Goal: Transaction & Acquisition: Purchase product/service

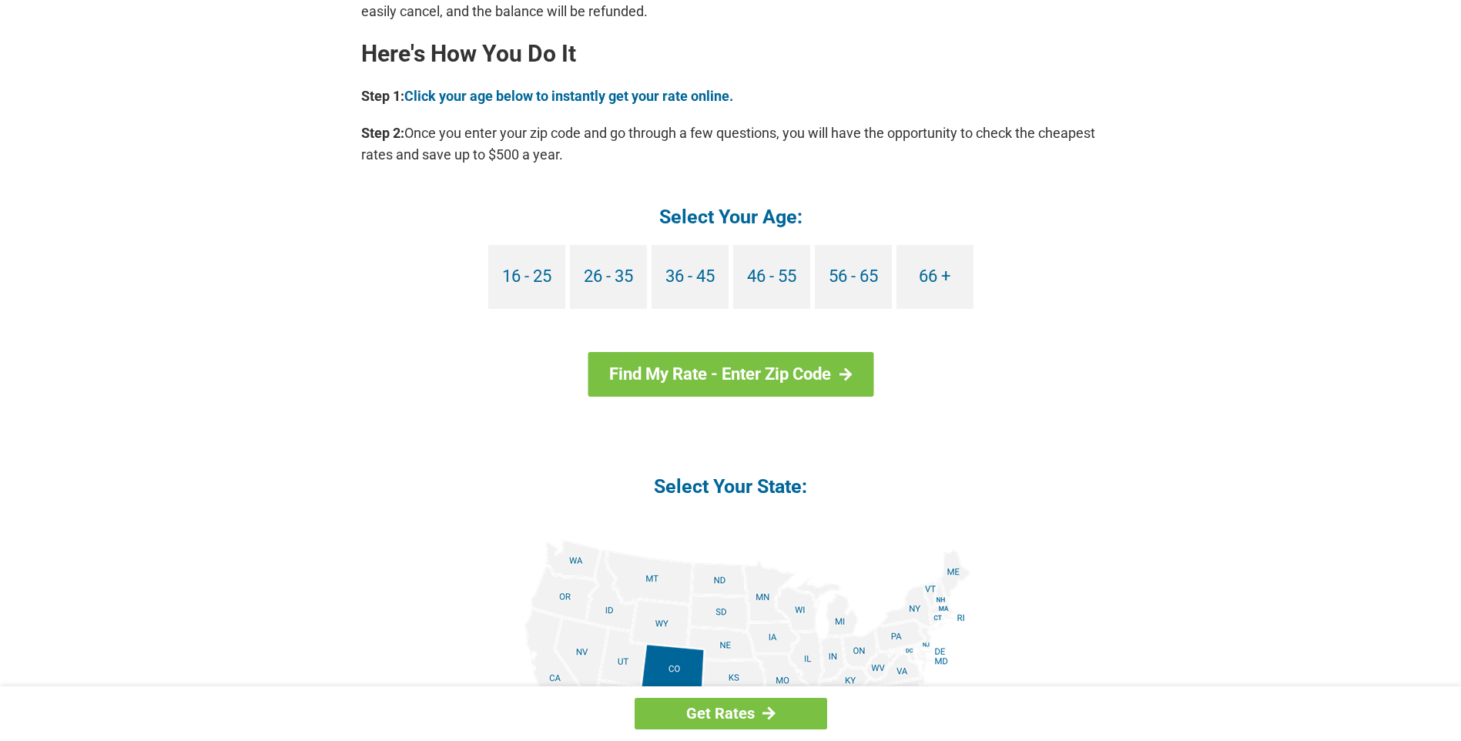
scroll to position [1386, 0]
click at [941, 276] on link "66 +" at bounding box center [934, 276] width 77 height 64
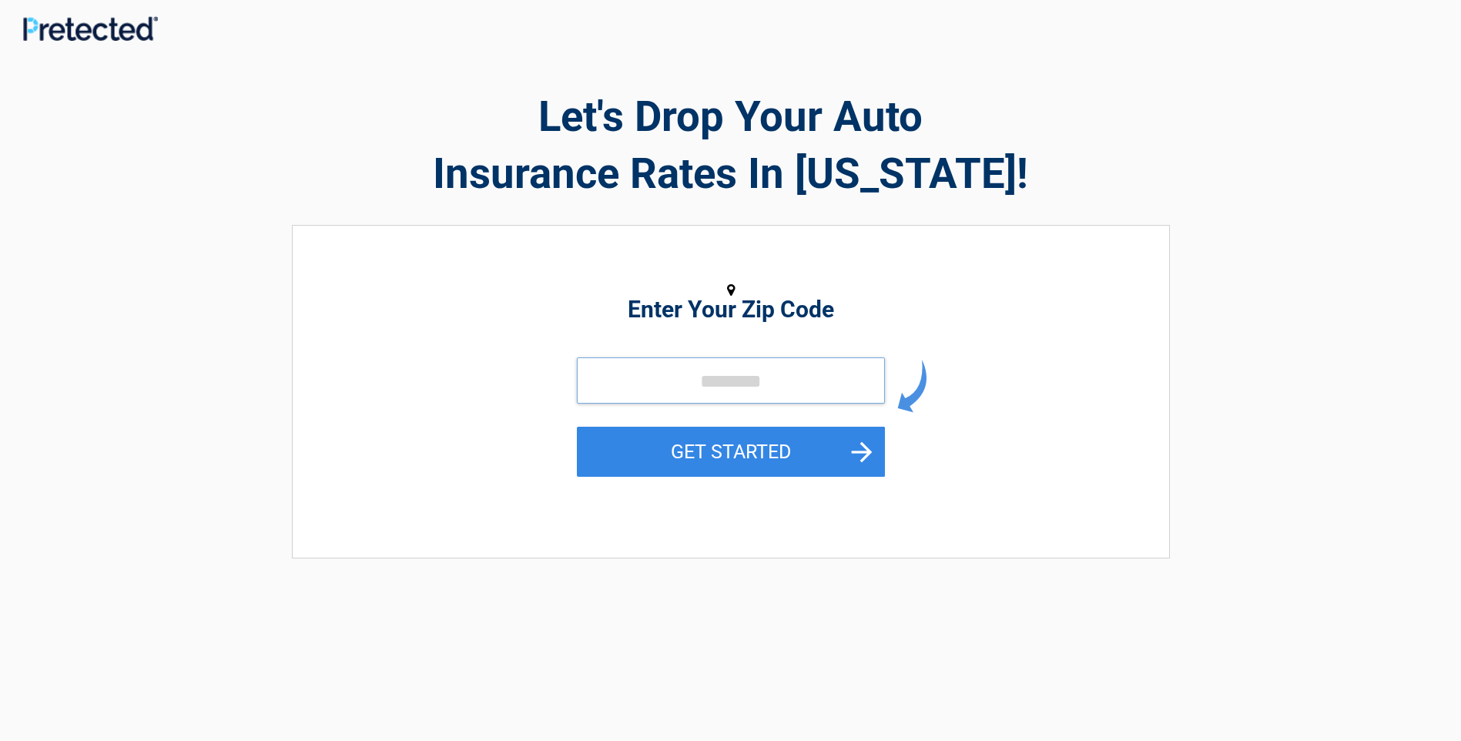
click at [810, 374] on input "tel" at bounding box center [731, 380] width 308 height 46
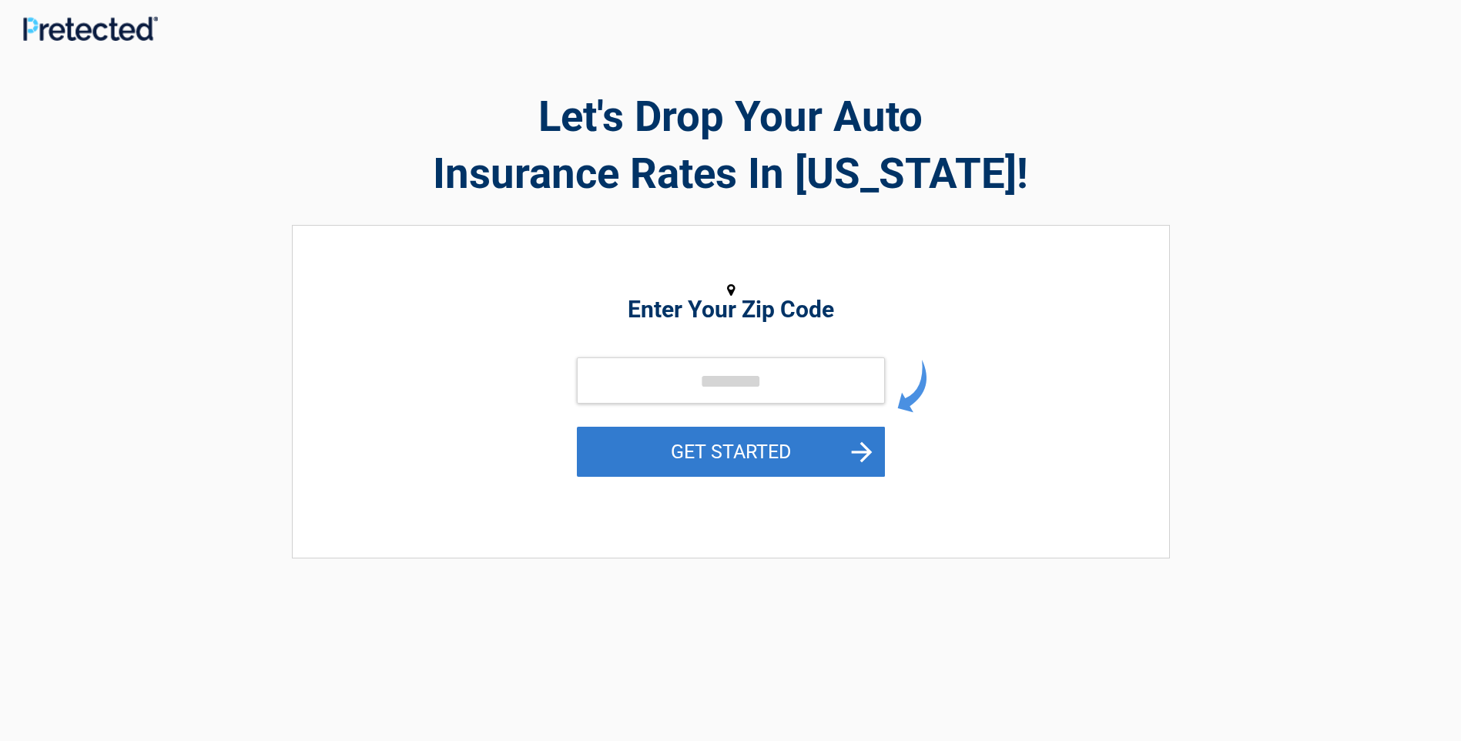
click at [868, 450] on button "GET STARTED" at bounding box center [731, 452] width 308 height 50
click at [735, 447] on button "GET STARTED" at bounding box center [731, 452] width 308 height 50
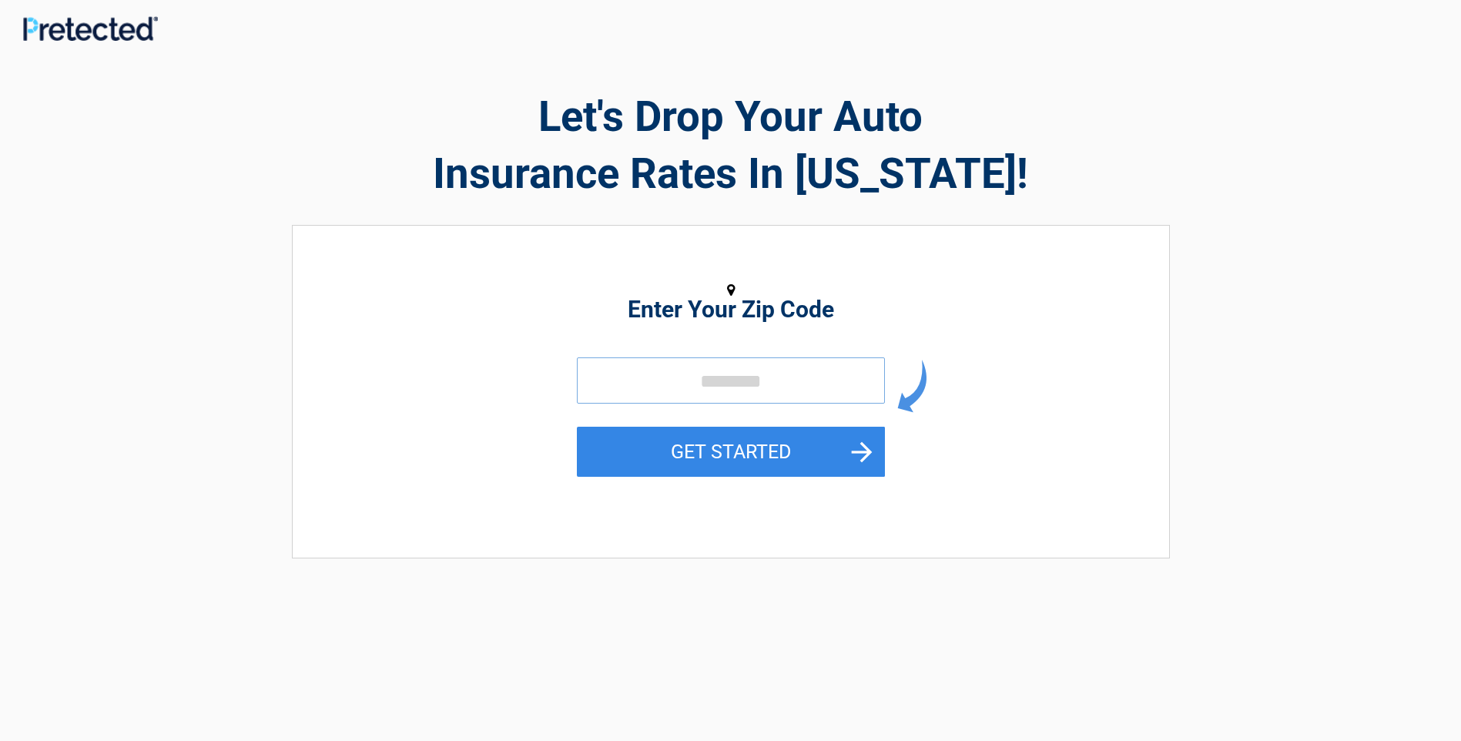
click at [797, 376] on input "tel" at bounding box center [731, 380] width 308 height 46
click at [796, 375] on input "tel" at bounding box center [731, 380] width 308 height 46
click at [796, 374] on input "tel" at bounding box center [731, 380] width 308 height 46
type input "*****"
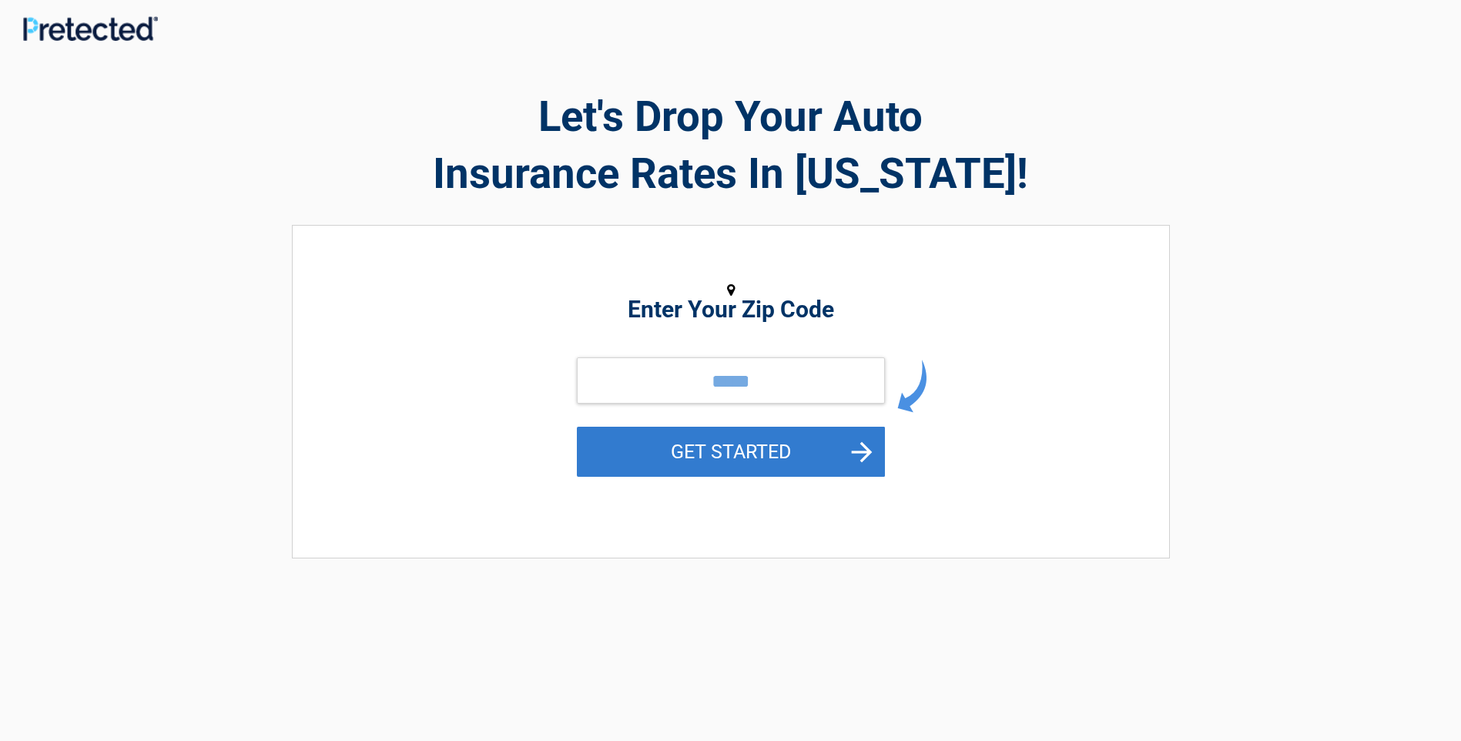
click at [867, 448] on button "GET STARTED" at bounding box center [731, 452] width 308 height 50
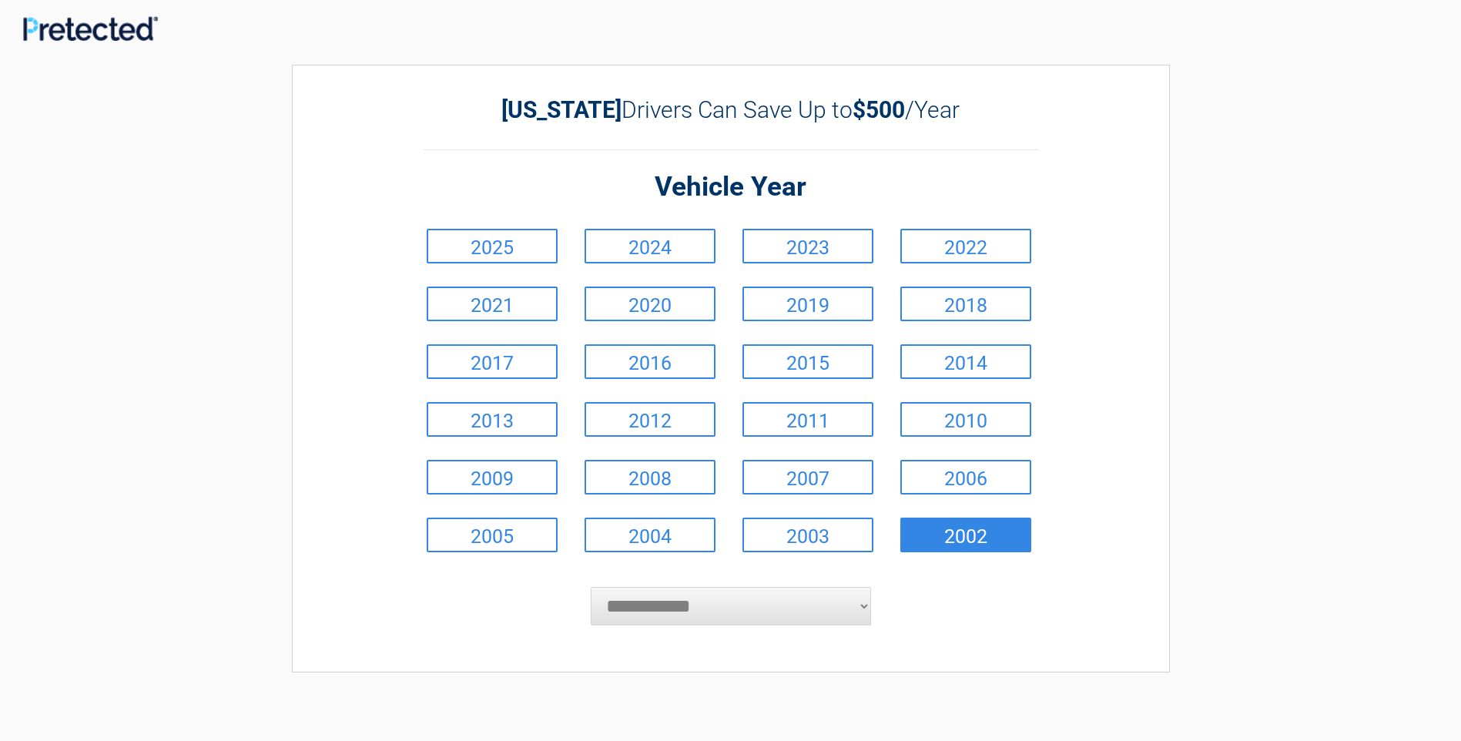
click at [973, 531] on link "2002" at bounding box center [965, 535] width 131 height 35
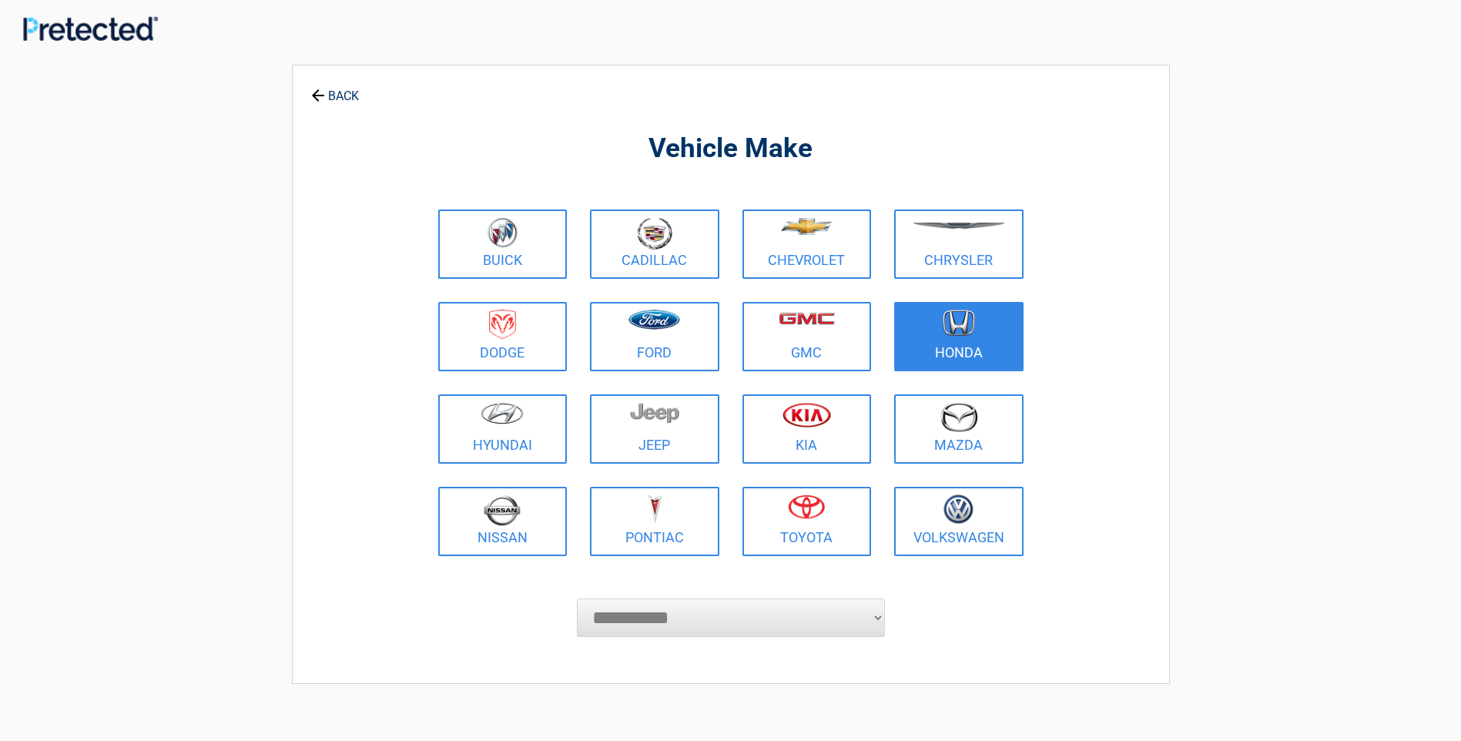
click at [950, 330] on img at bounding box center [959, 323] width 32 height 27
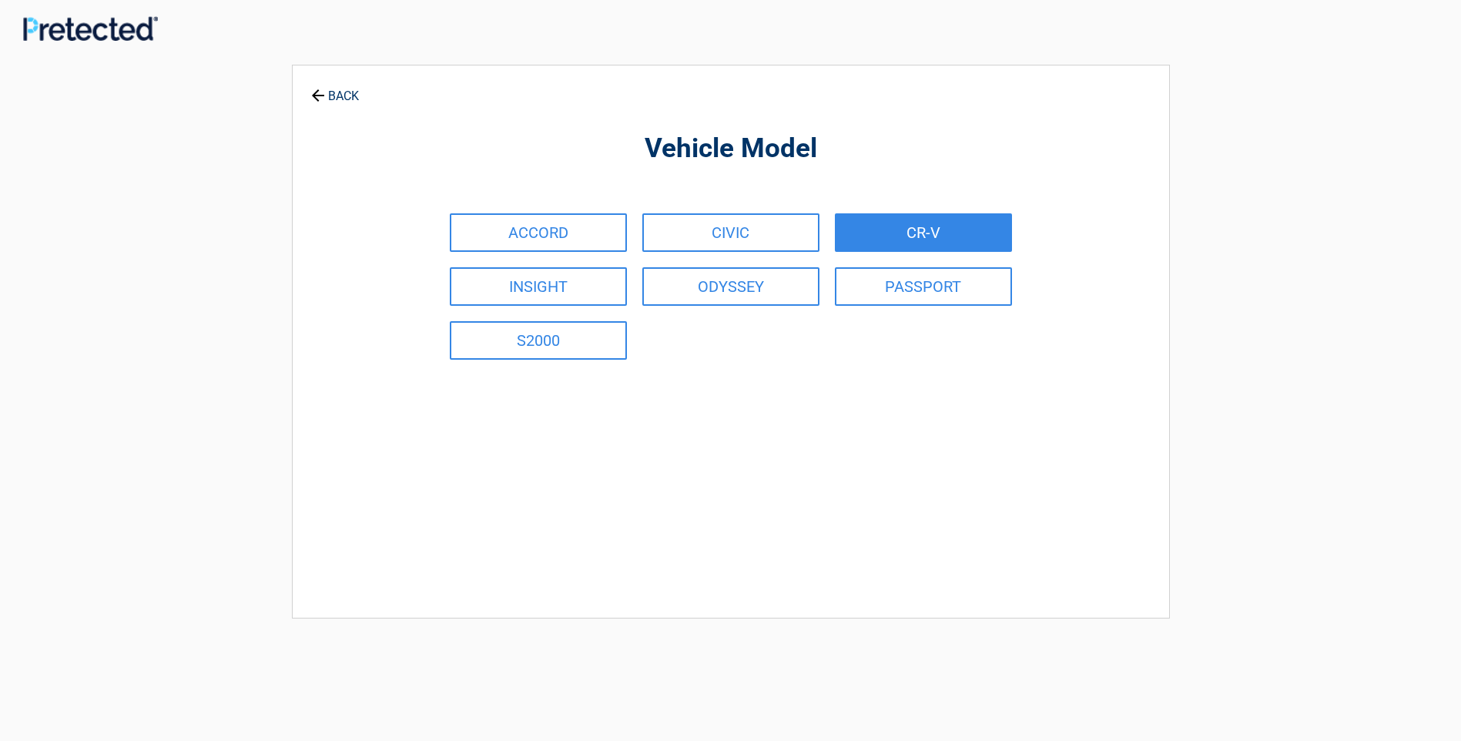
click at [918, 230] on link "CR-V" at bounding box center [923, 232] width 177 height 39
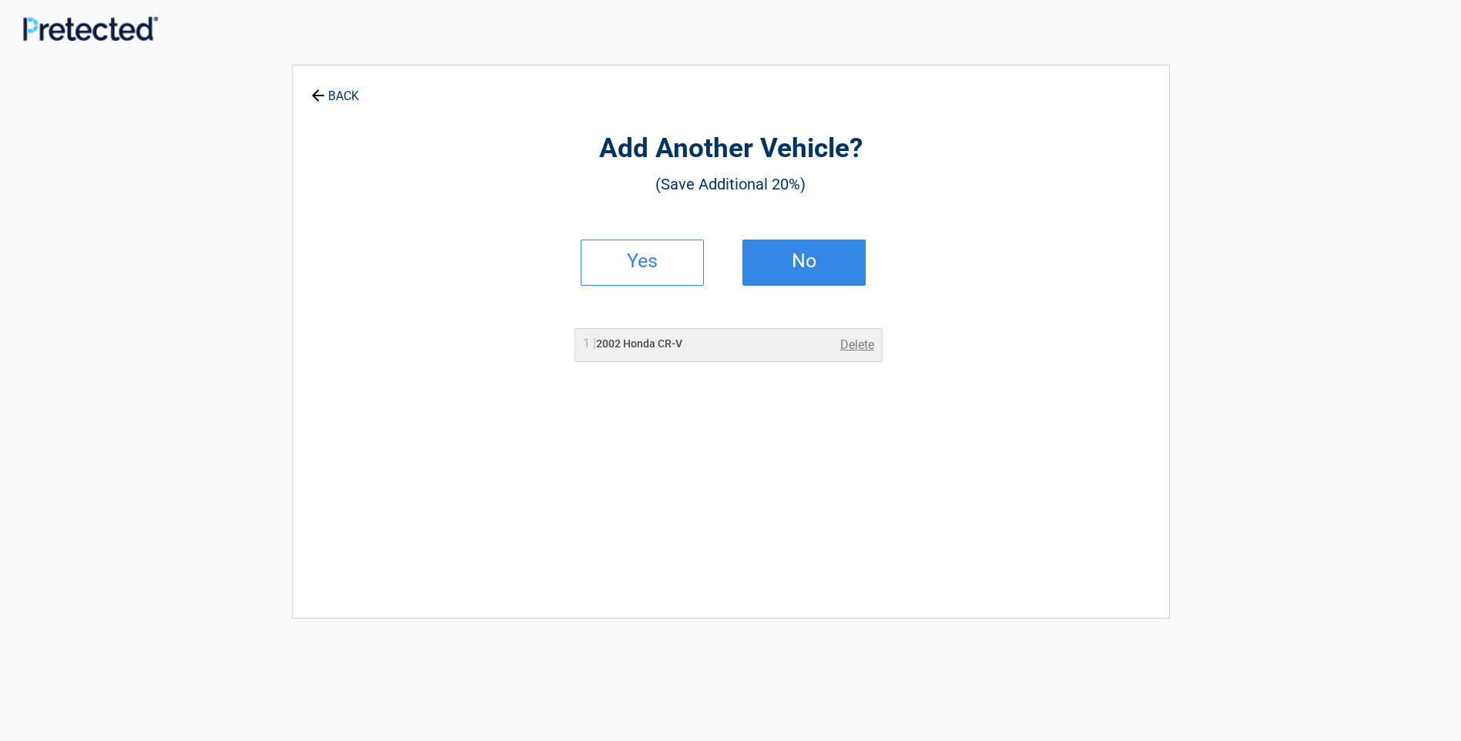
click at [798, 256] on h2 "No" at bounding box center [804, 261] width 91 height 11
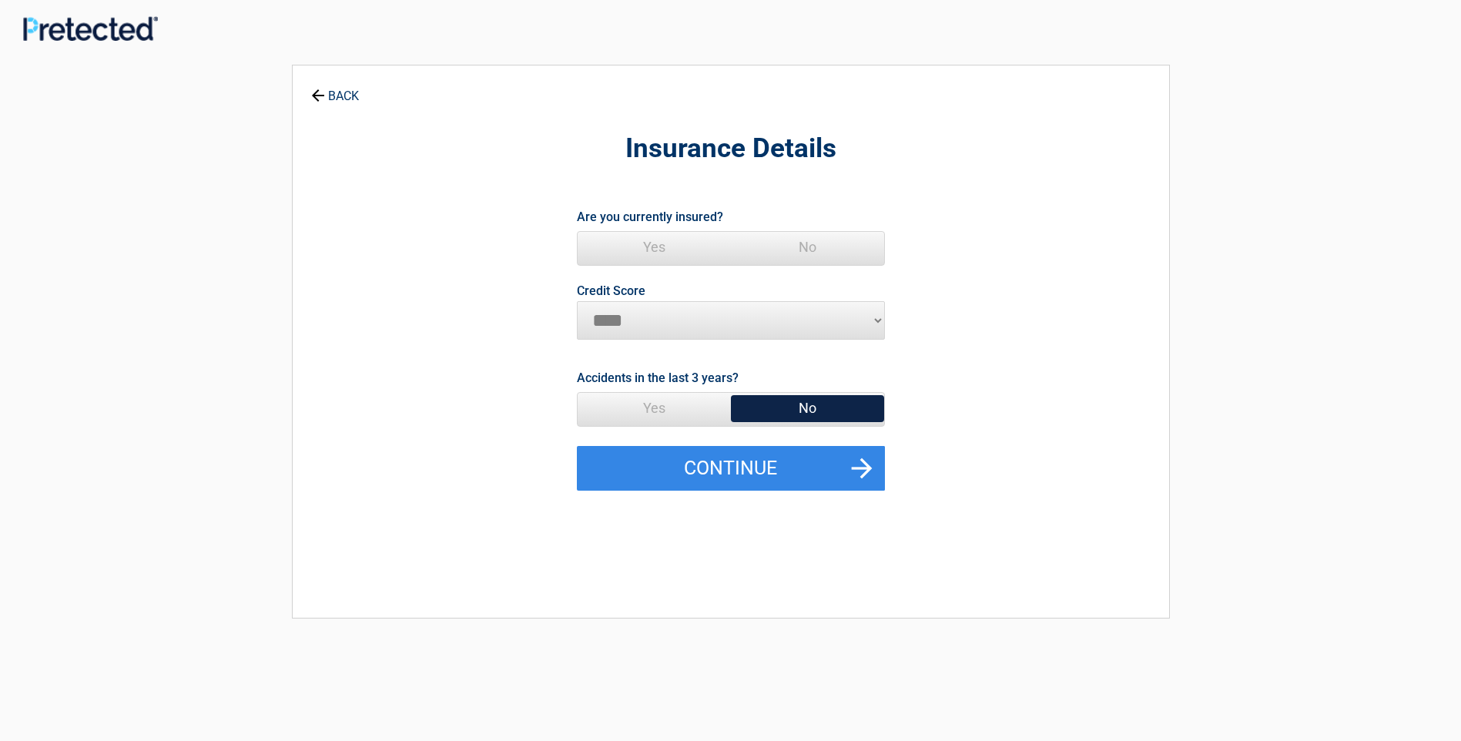
click at [879, 316] on select "********* **** ******* ****" at bounding box center [731, 320] width 308 height 39
click at [856, 404] on span "No" at bounding box center [807, 408] width 153 height 31
drag, startPoint x: 796, startPoint y: 399, endPoint x: 821, endPoint y: 420, distance: 32.7
click at [799, 399] on span "No" at bounding box center [807, 408] width 153 height 31
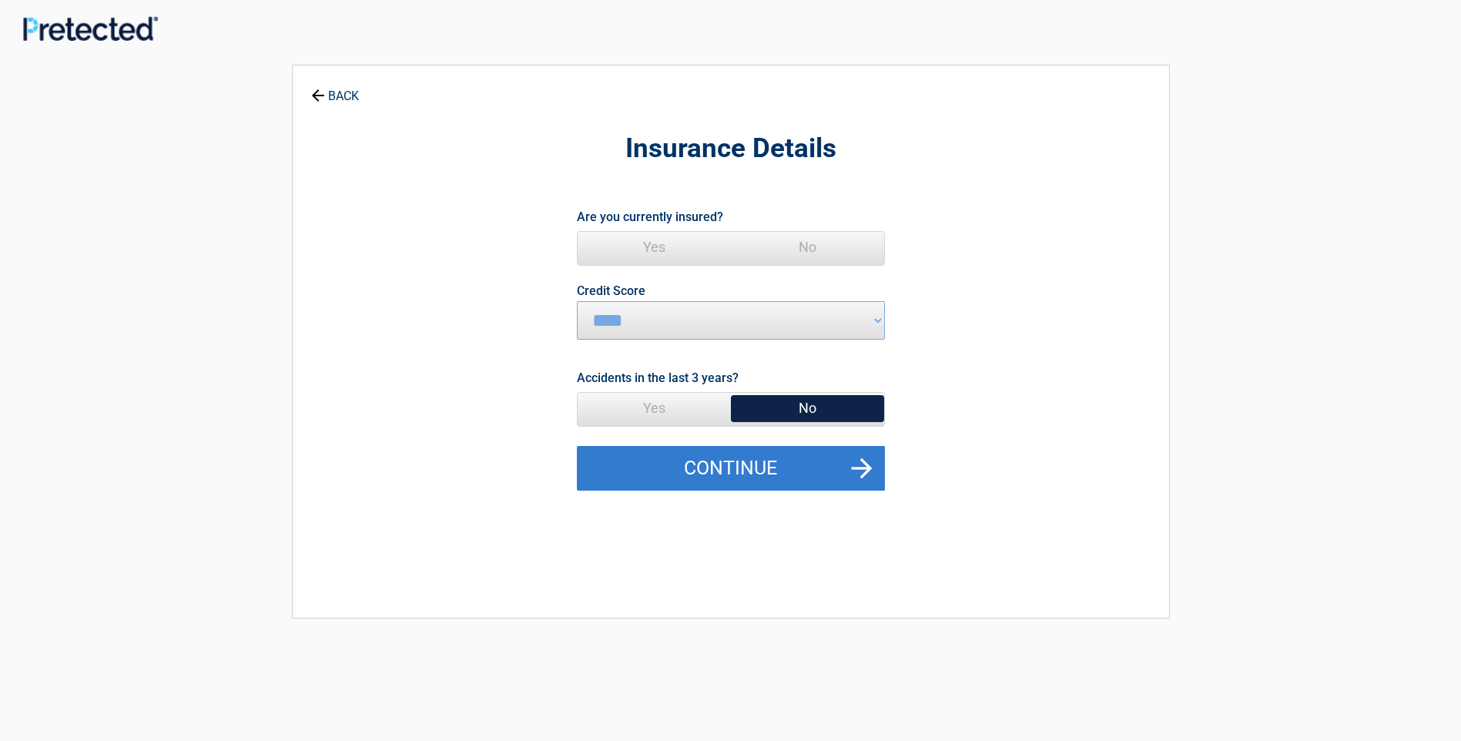
click at [855, 465] on button "Continue" at bounding box center [731, 468] width 308 height 45
click at [749, 461] on button "Continue" at bounding box center [731, 468] width 308 height 45
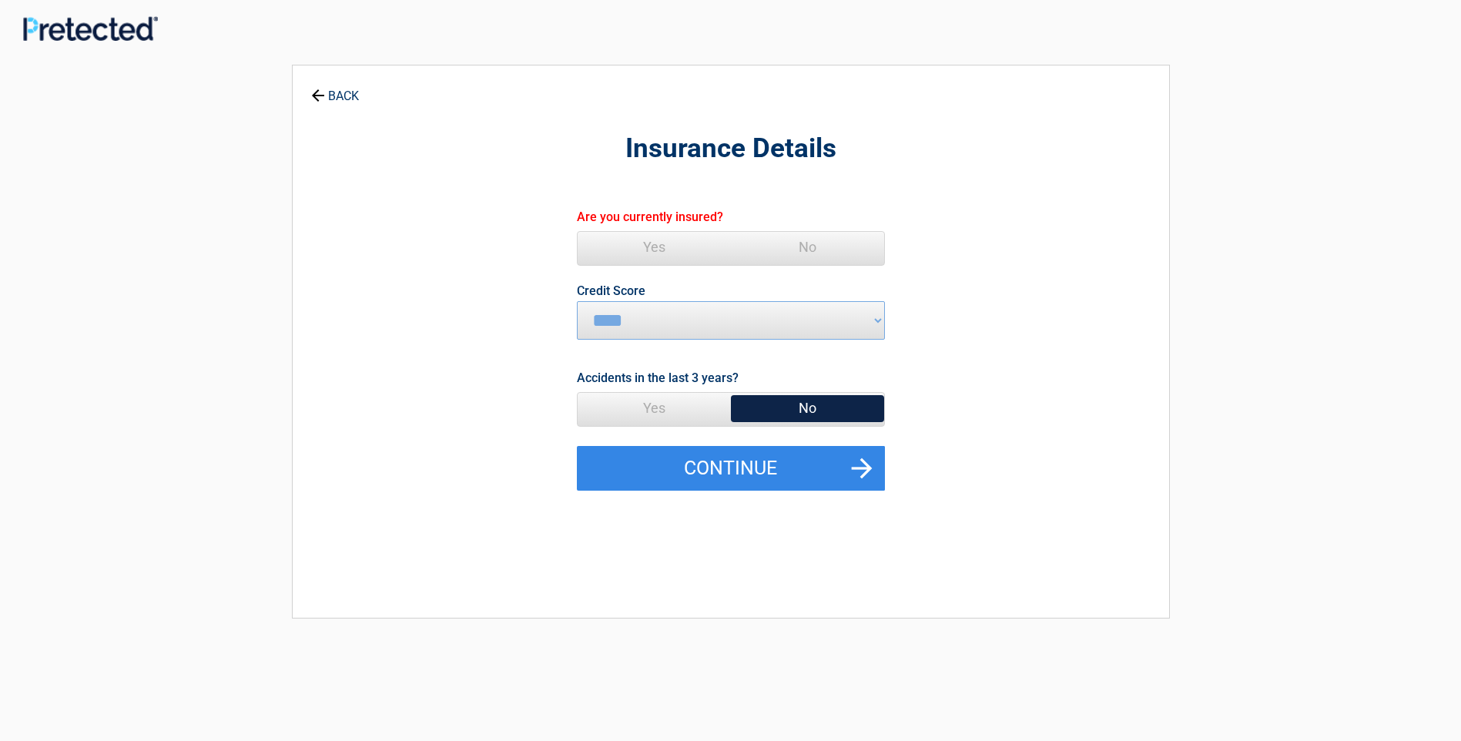
click at [816, 401] on span "No" at bounding box center [807, 408] width 153 height 31
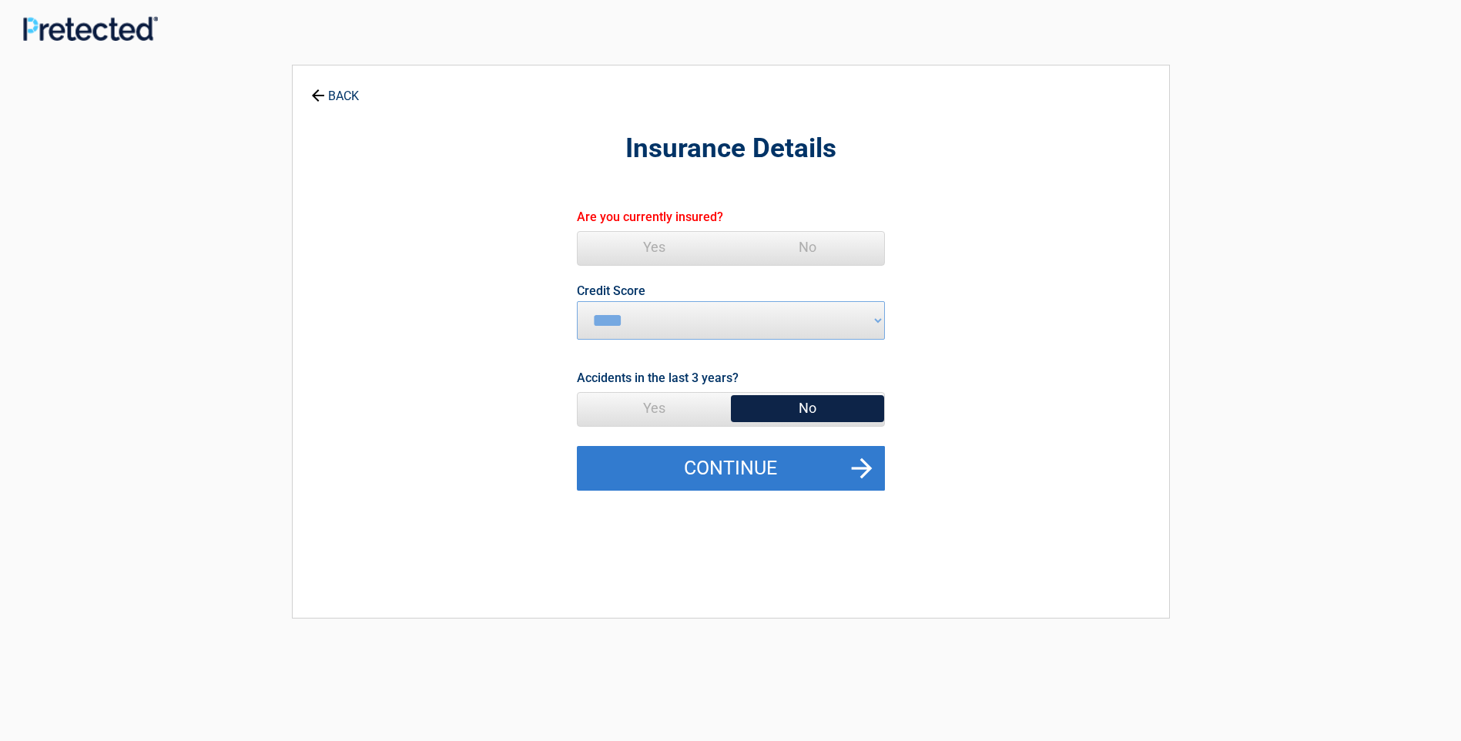
click at [863, 460] on button "Continue" at bounding box center [731, 468] width 308 height 45
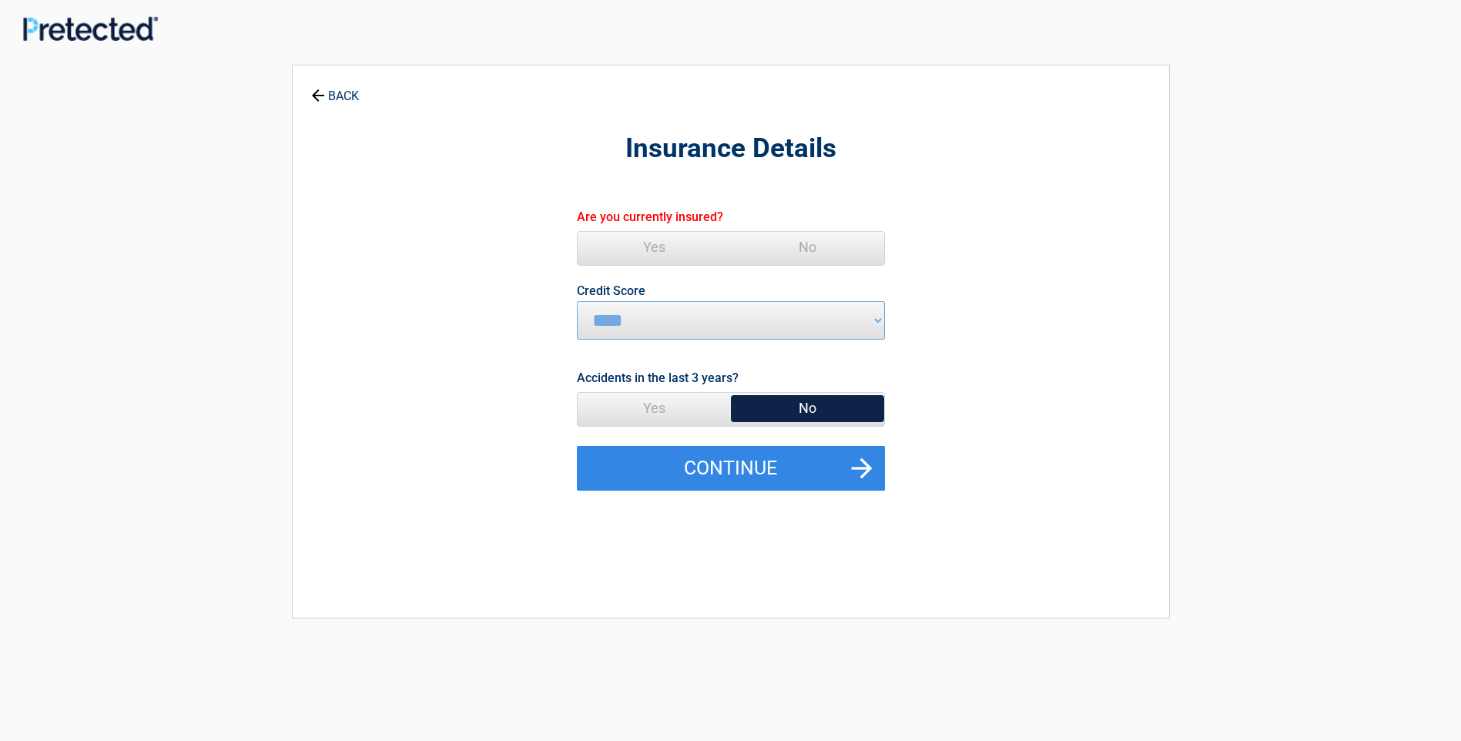
click at [874, 404] on span "No" at bounding box center [807, 408] width 153 height 31
click at [814, 405] on span "No" at bounding box center [807, 408] width 153 height 31
click at [793, 400] on span "No" at bounding box center [807, 408] width 153 height 31
click at [699, 370] on label "Accidents in the last 3 years?" at bounding box center [658, 377] width 162 height 21
click at [648, 404] on span "Yes" at bounding box center [654, 408] width 153 height 31
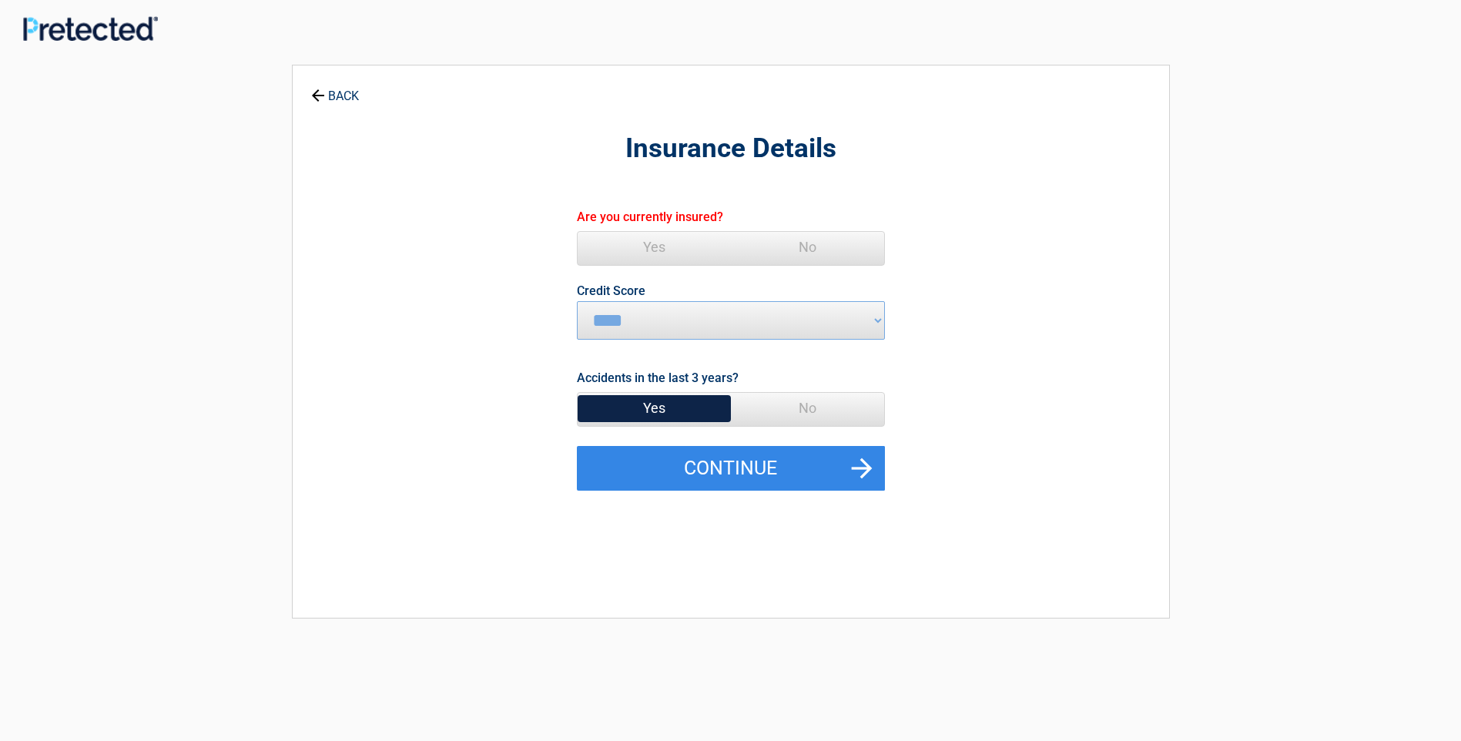
click at [805, 402] on span "No" at bounding box center [807, 408] width 153 height 31
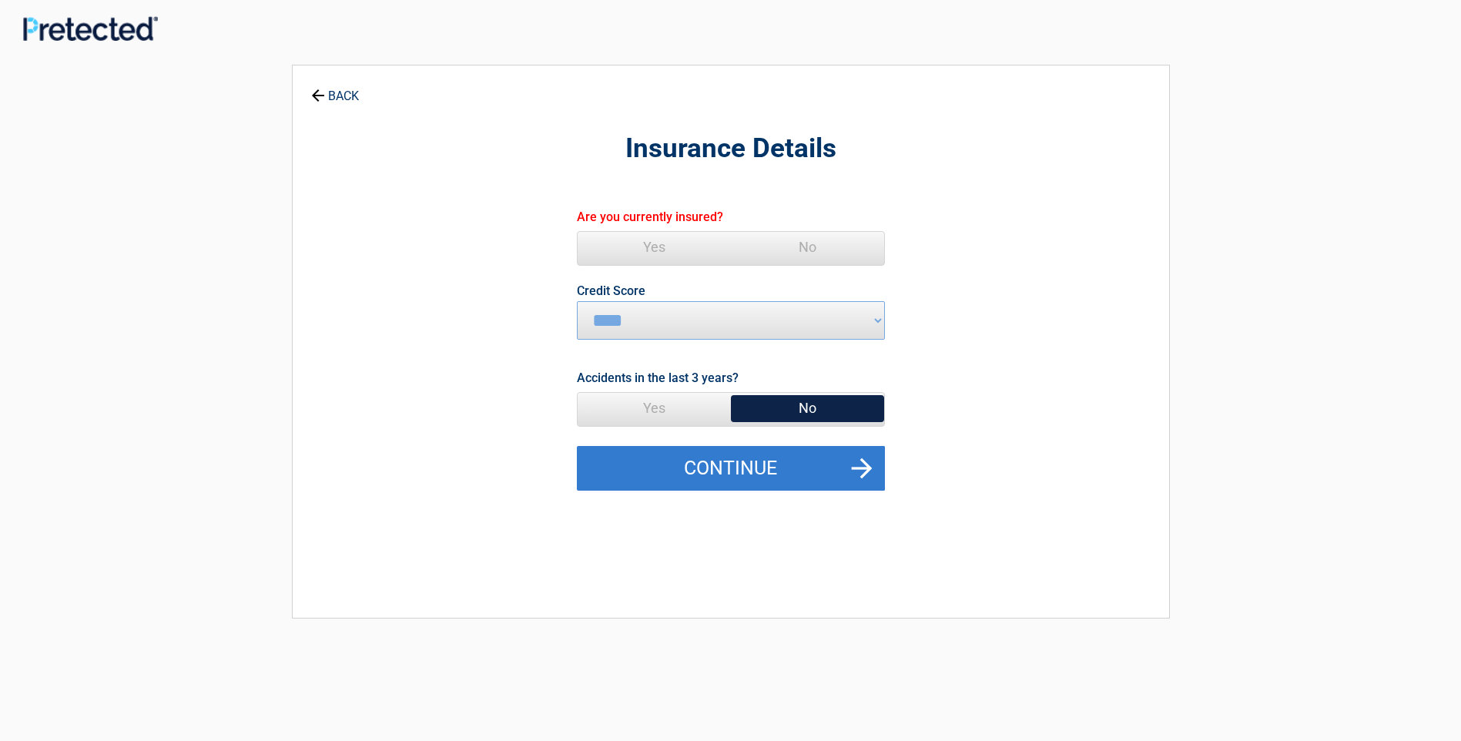
click at [861, 464] on button "Continue" at bounding box center [731, 468] width 308 height 45
click at [732, 460] on button "Continue" at bounding box center [731, 468] width 308 height 45
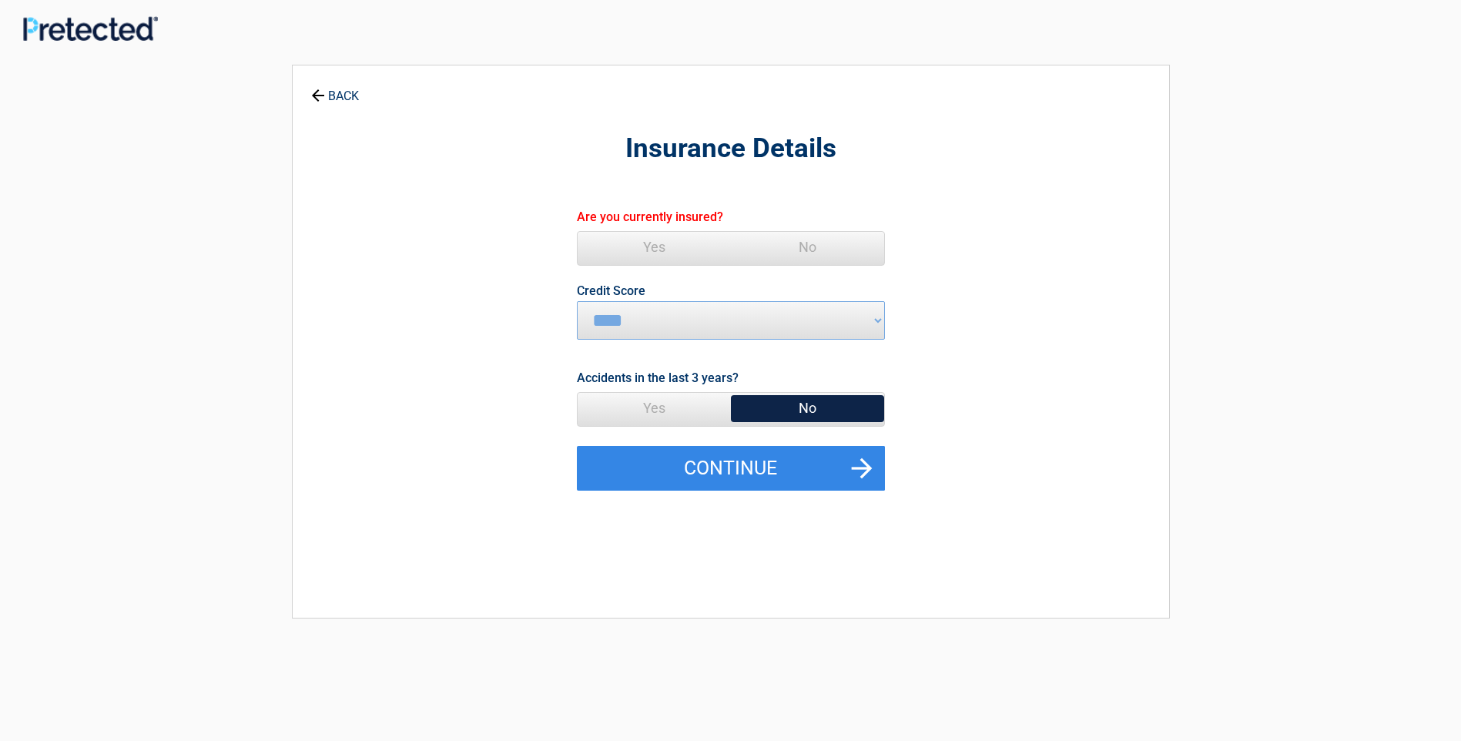
click at [655, 243] on span "Yes" at bounding box center [654, 247] width 153 height 31
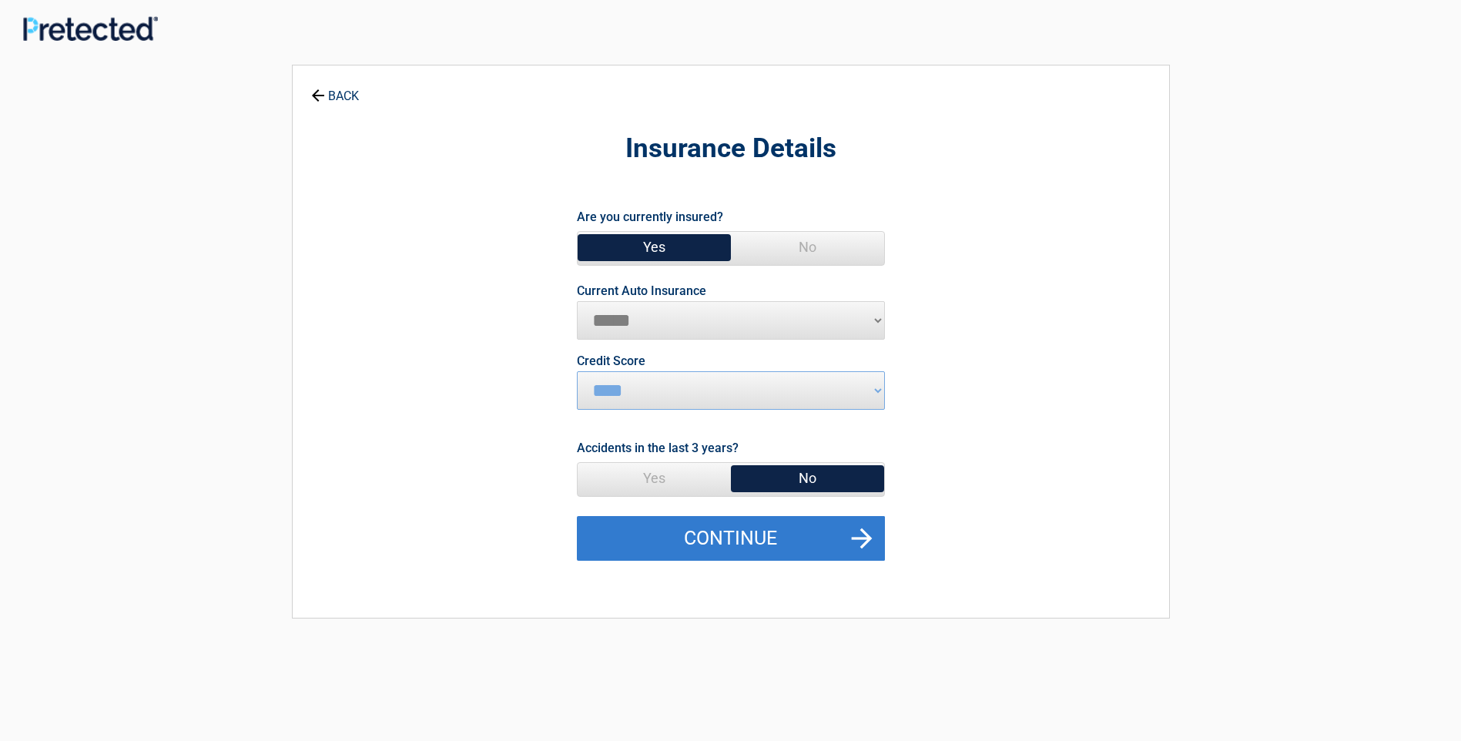
click at [866, 534] on button "Continue" at bounding box center [731, 538] width 308 height 45
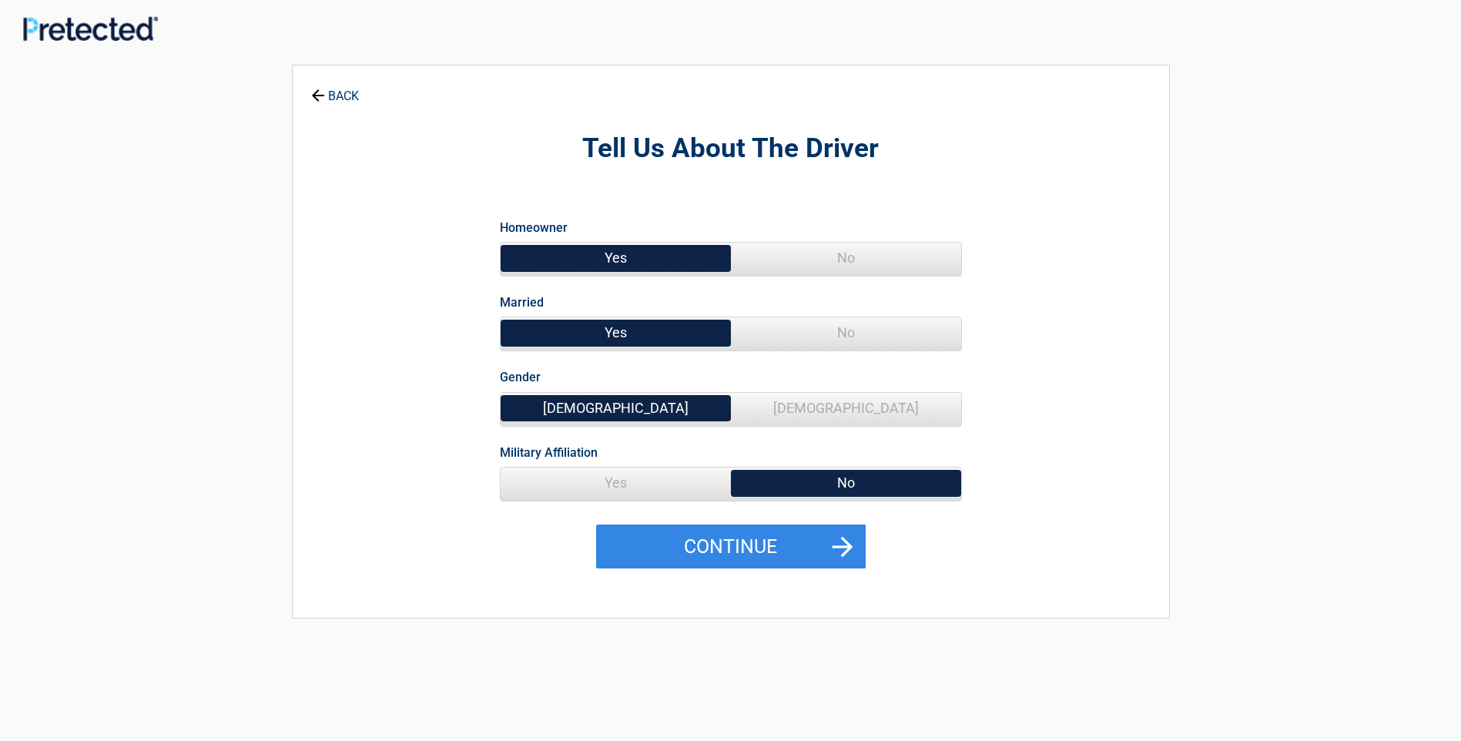
click at [345, 93] on link "BACK" at bounding box center [335, 88] width 54 height 27
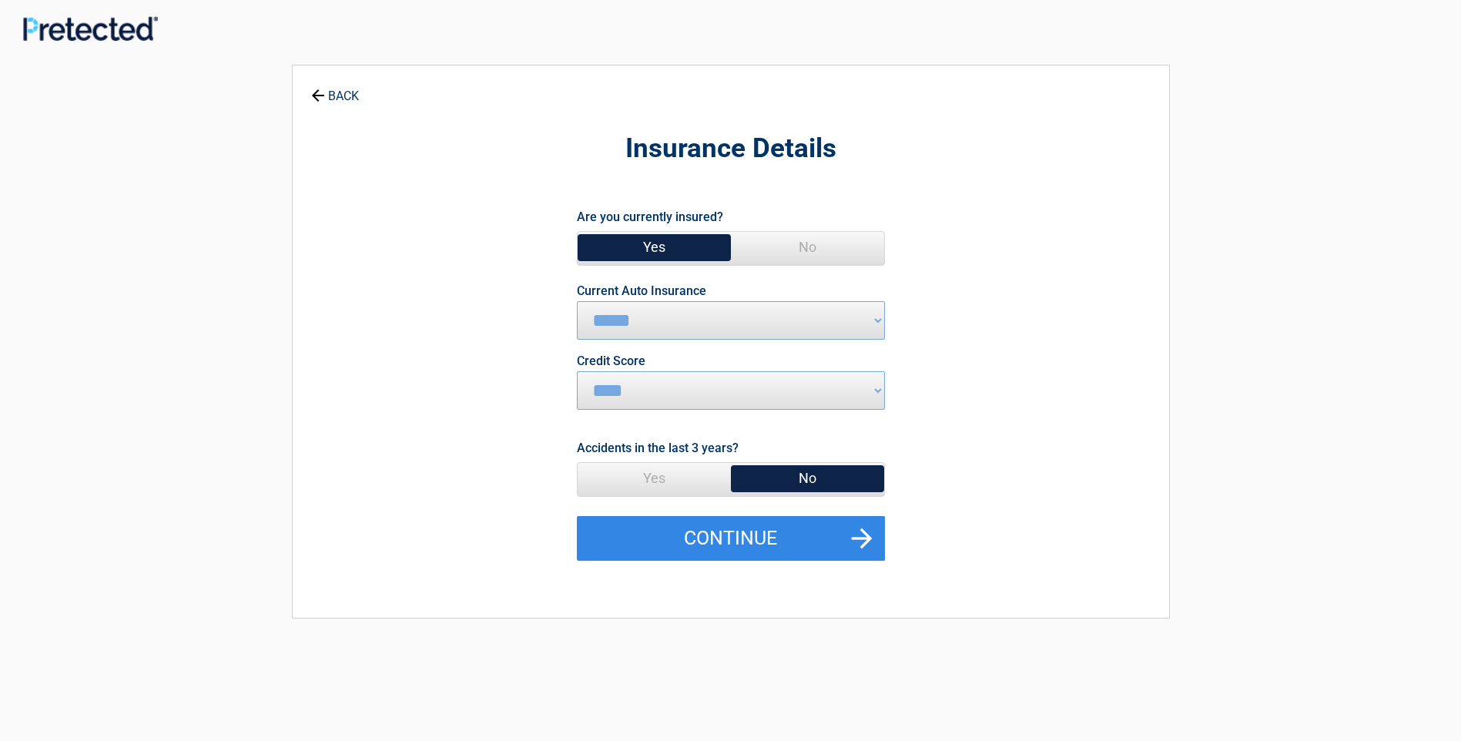
click at [343, 93] on link "BACK" at bounding box center [335, 88] width 54 height 27
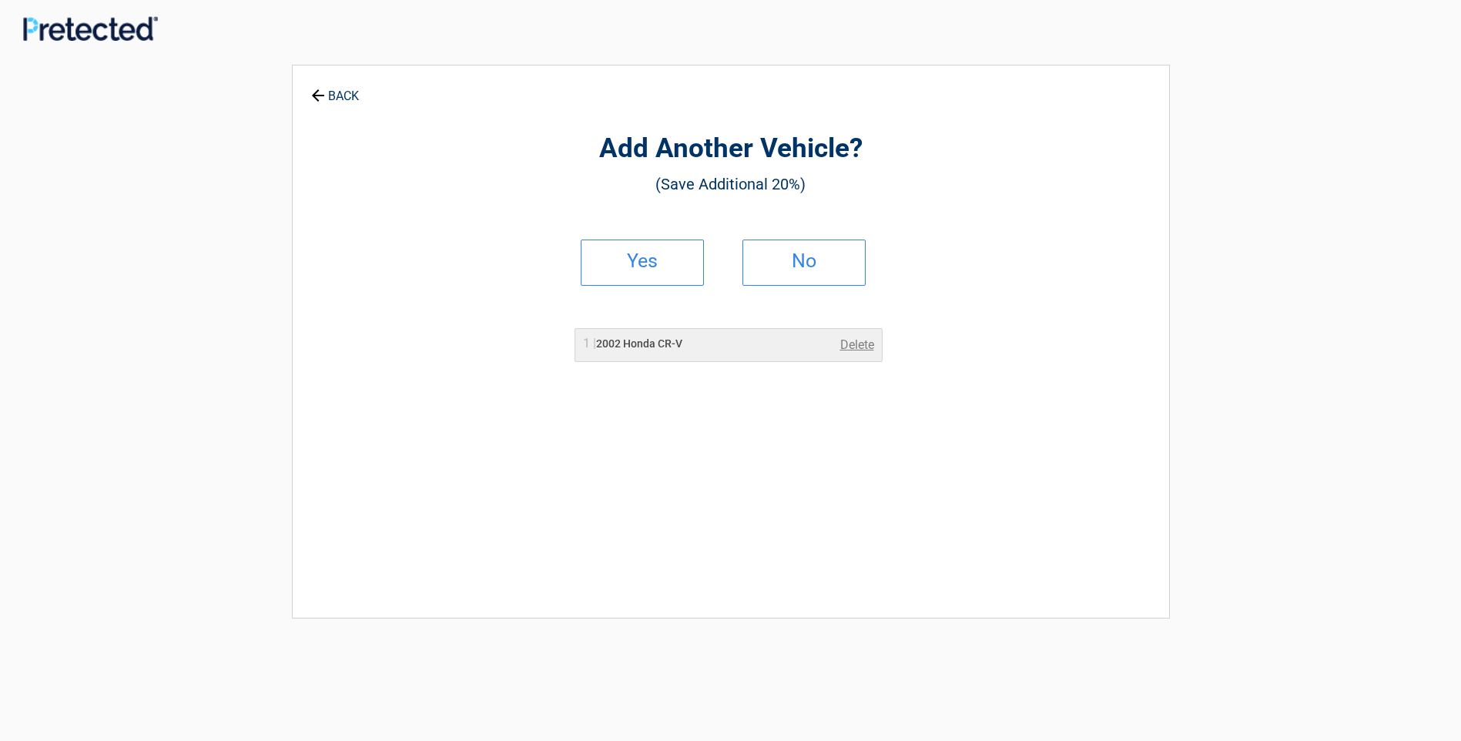
click at [343, 93] on link "BACK" at bounding box center [335, 88] width 54 height 27
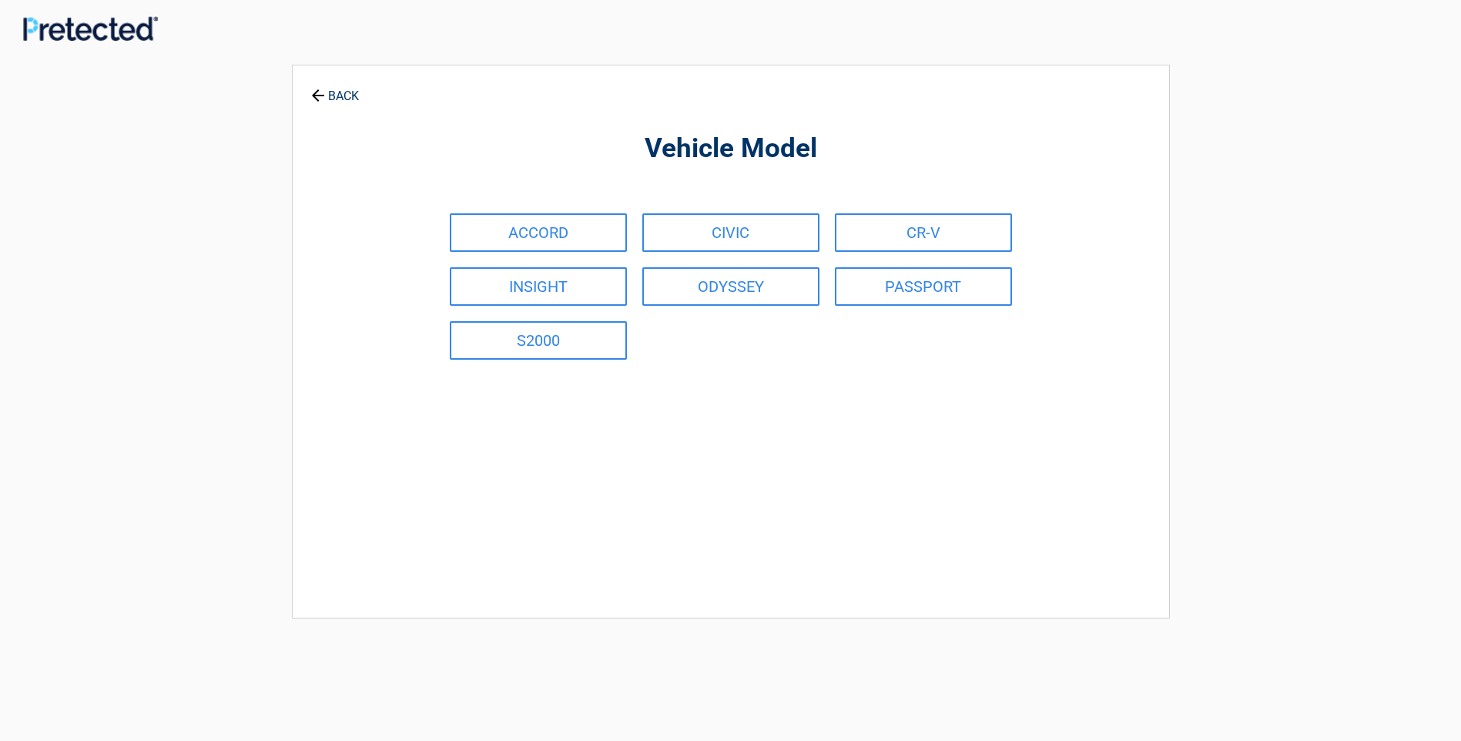
click at [317, 90] on icon at bounding box center [318, 95] width 12 height 12
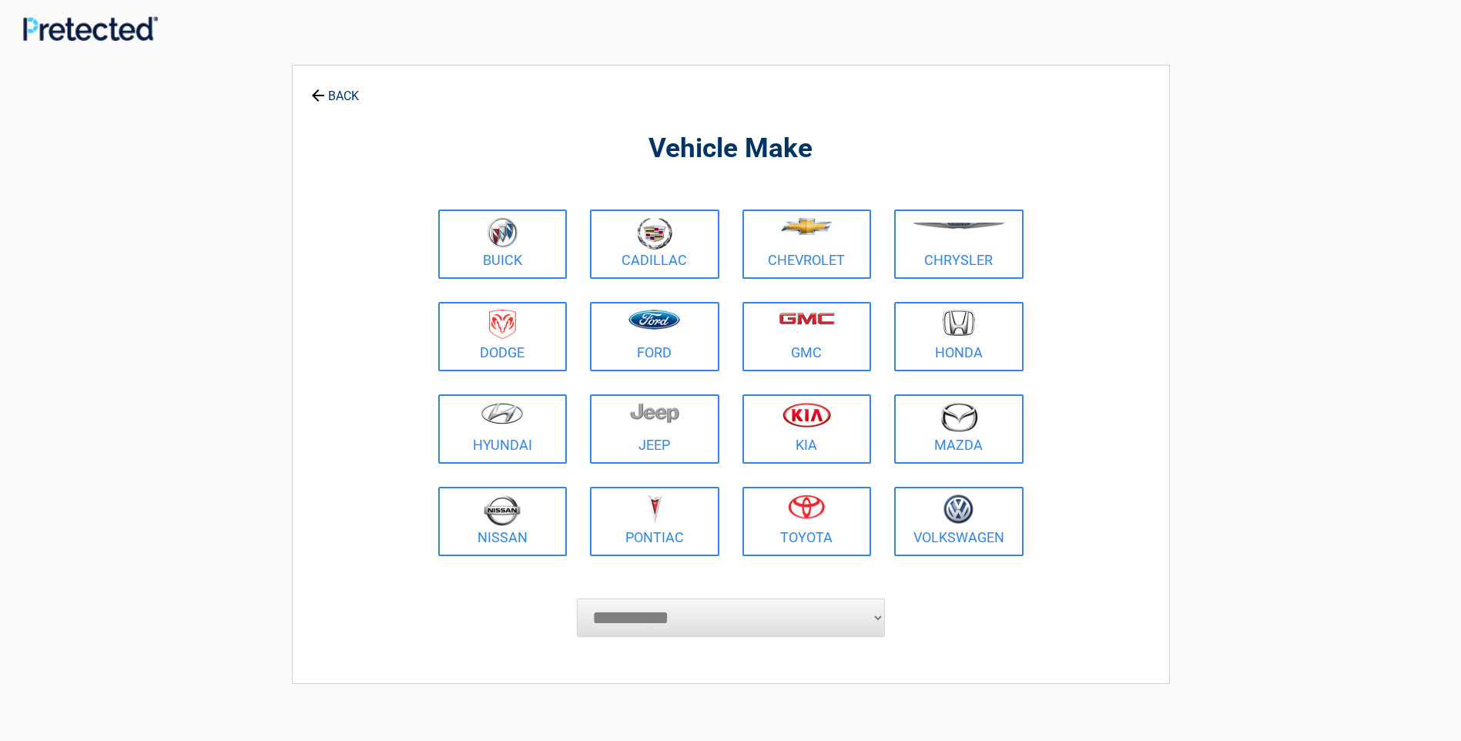
click at [317, 90] on icon at bounding box center [318, 95] width 12 height 12
